Goal: Task Accomplishment & Management: Manage account settings

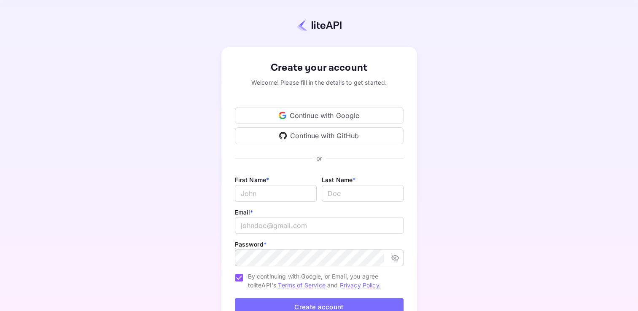
click at [317, 121] on div "Continue with Google" at bounding box center [319, 115] width 169 height 17
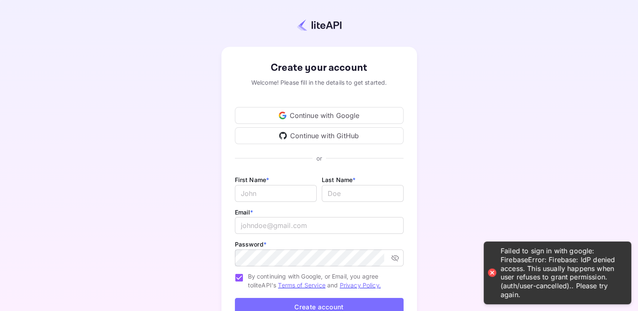
click at [314, 118] on div "Continue with Google" at bounding box center [319, 115] width 169 height 17
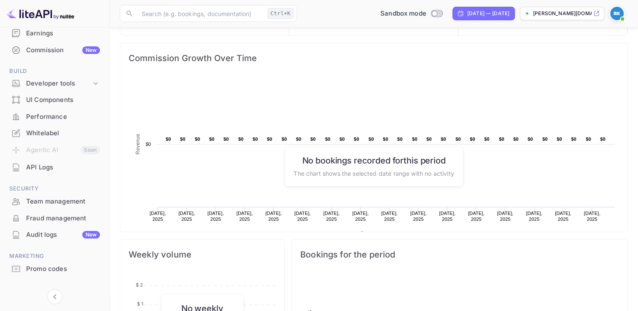
scroll to position [111, 0]
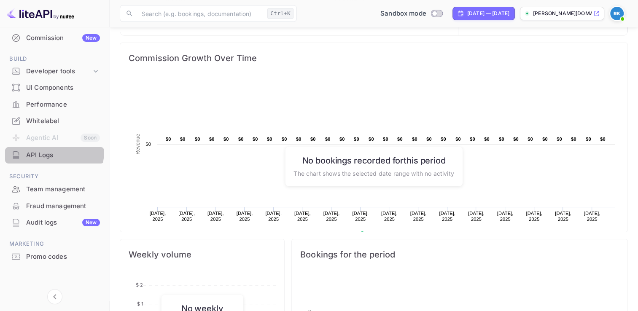
click at [46, 151] on div "API Logs" at bounding box center [63, 155] width 74 height 10
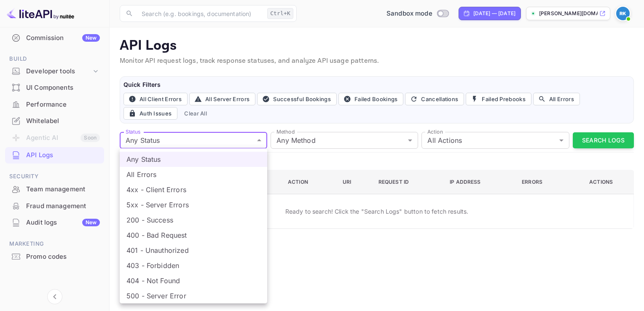
click at [239, 137] on body "Getting started Business Home Bookings Customers Earnings Commission New Build …" at bounding box center [322, 155] width 644 height 311
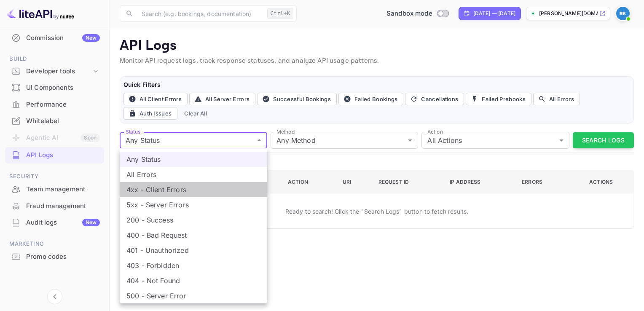
click at [183, 185] on li "4xx - Client Errors" at bounding box center [194, 189] width 148 height 15
type input "4xx"
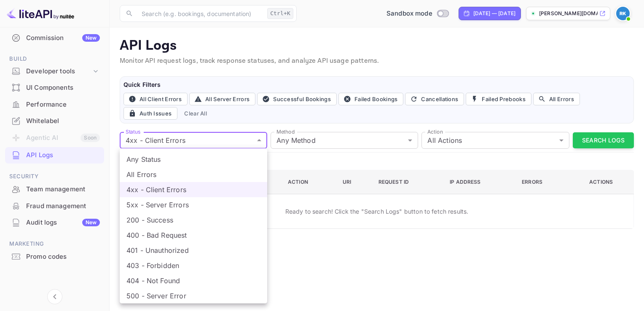
click at [231, 137] on body "Getting started Business Home Bookings Customers Earnings Commission New Build …" at bounding box center [322, 155] width 644 height 311
click at [338, 118] on div at bounding box center [322, 155] width 644 height 311
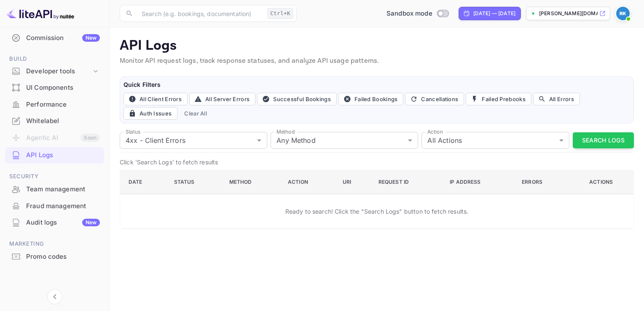
click at [620, 9] on img at bounding box center [622, 13] width 13 height 13
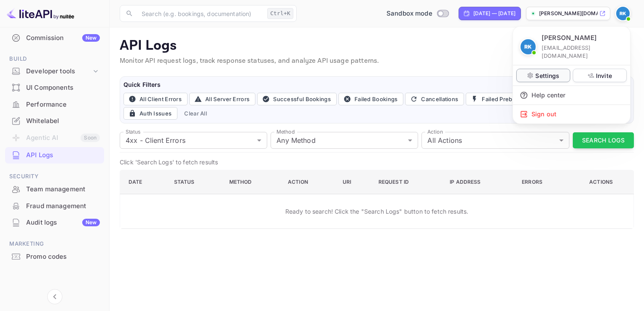
click at [558, 71] on p "Settings" at bounding box center [547, 75] width 24 height 9
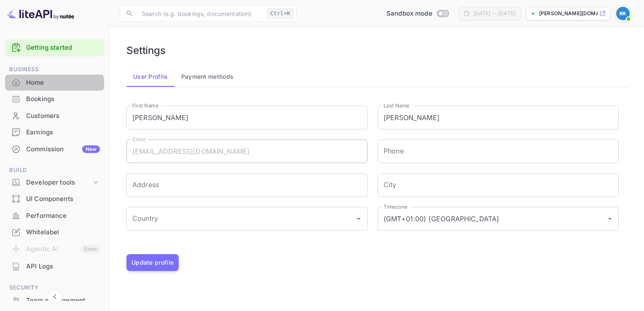
click at [44, 87] on div "Home" at bounding box center [54, 83] width 99 height 16
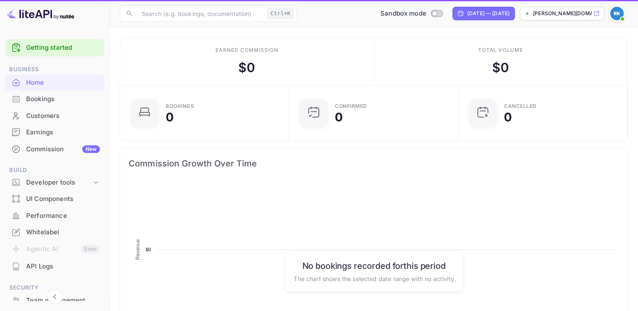
scroll to position [131, 157]
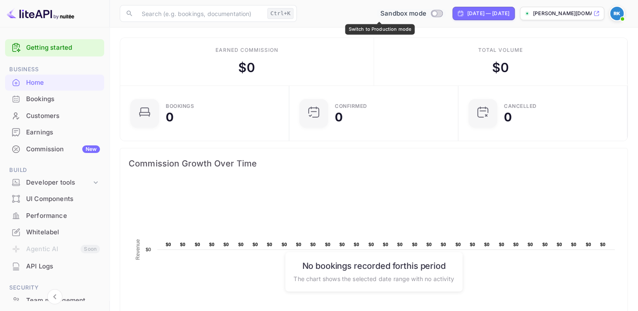
click at [426, 14] on input "Switch to Production mode" at bounding box center [434, 13] width 17 height 5
checkbox input "false"
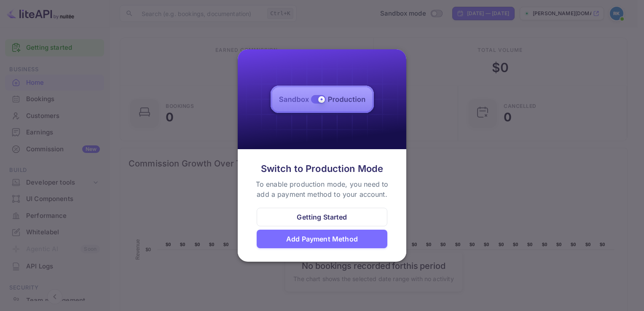
click at [337, 215] on div "Getting Started" at bounding box center [322, 217] width 50 height 10
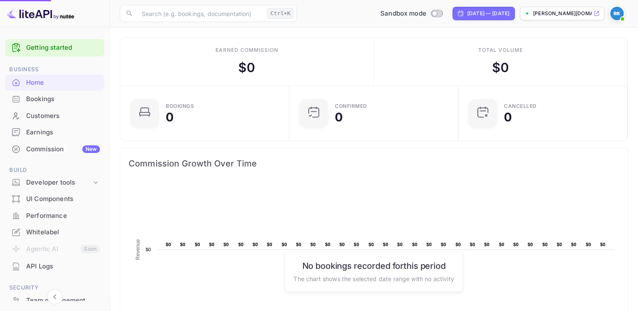
scroll to position [7, 7]
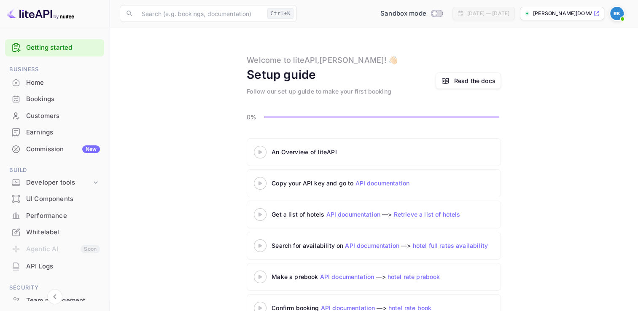
click at [386, 181] on link "API documentation" at bounding box center [382, 183] width 54 height 7
click at [91, 181] on icon at bounding box center [95, 182] width 8 height 8
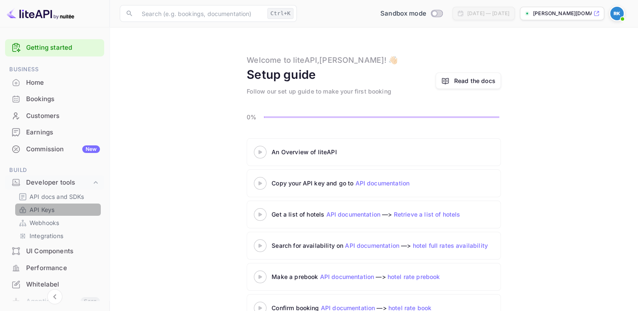
click at [59, 205] on link "API Keys" at bounding box center [58, 209] width 79 height 9
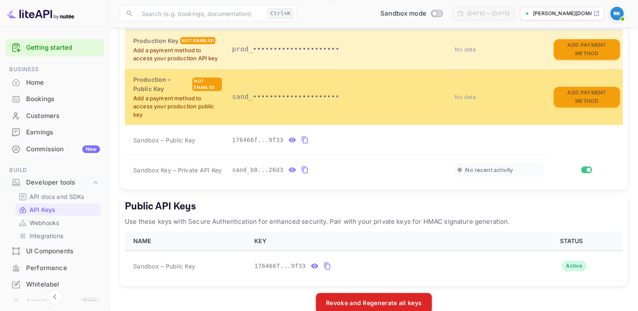
scroll to position [220, 0]
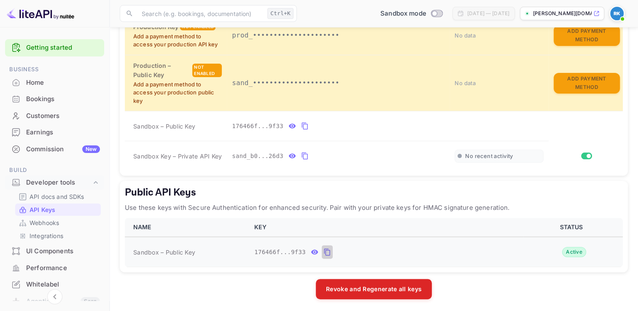
click at [325, 257] on button "public api keys table" at bounding box center [327, 251] width 11 height 13
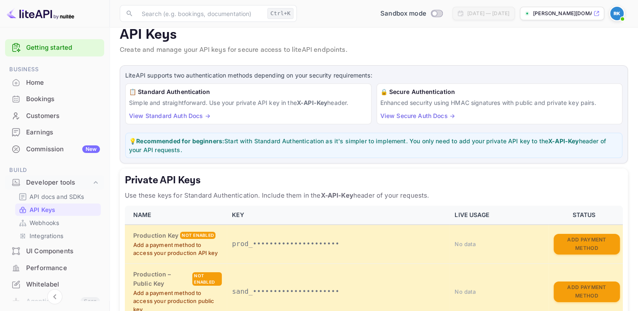
scroll to position [0, 0]
